Goal: Task Accomplishment & Management: Manage account settings

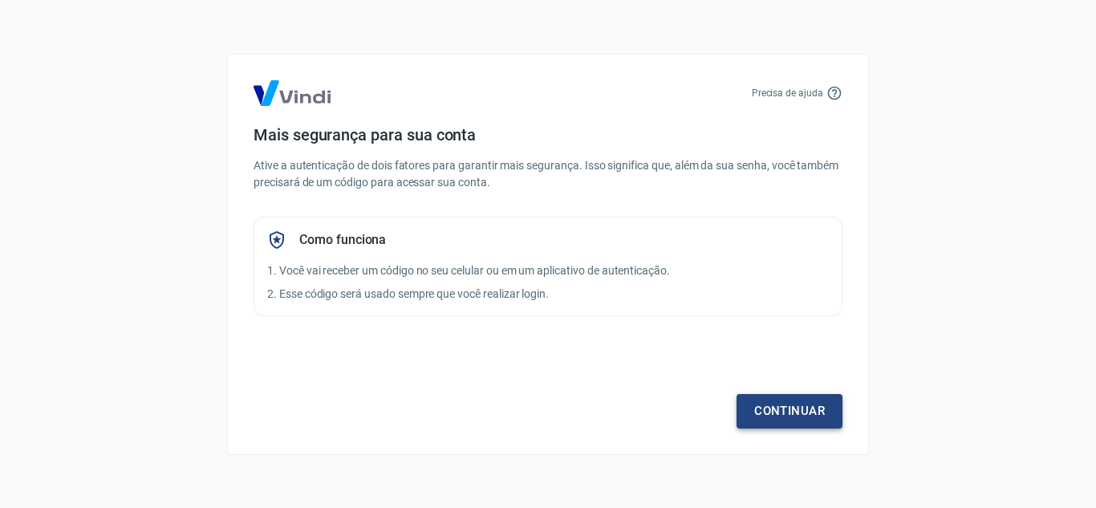
click at [804, 405] on link "Continuar" at bounding box center [790, 411] width 106 height 34
